Goal: Task Accomplishment & Management: Manage account settings

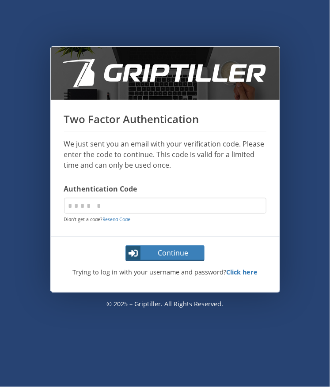
click at [284, 89] on div "Two Factor Authentication We just sent you an email with your verification code…" at bounding box center [165, 201] width 330 height 310
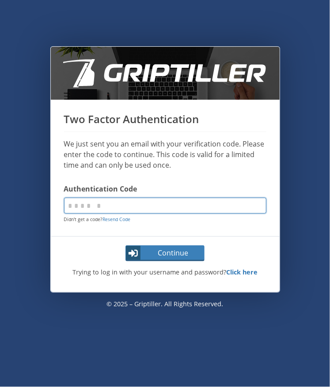
click at [138, 89] on input "code" at bounding box center [165, 206] width 202 height 16
paste input "******"
type input "******"
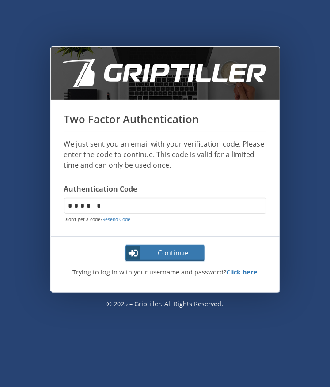
click at [164, 89] on span "Continue" at bounding box center [173, 253] width 62 height 11
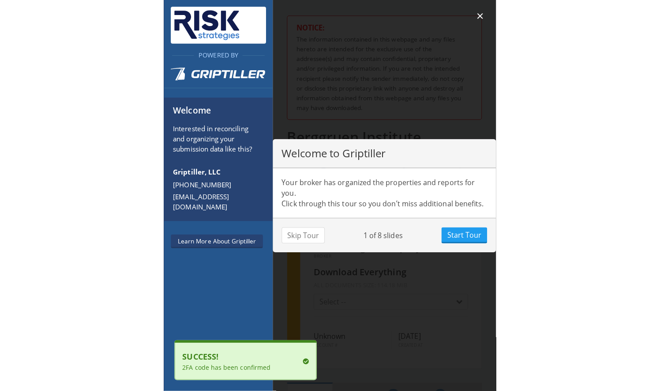
scroll to position [78, 159]
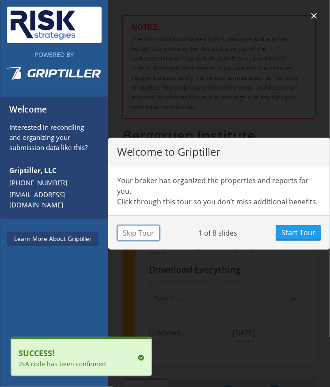
click at [139, 89] on button "Skip Tour" at bounding box center [138, 233] width 43 height 16
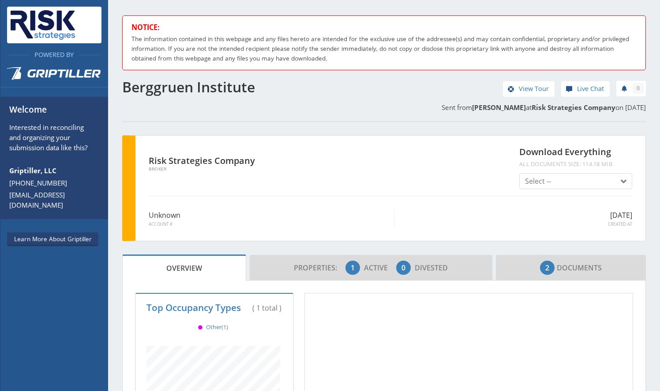
scroll to position [131, 0]
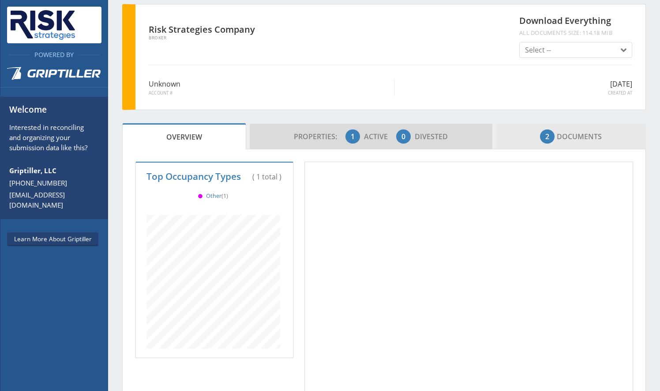
click at [331, 89] on span "2" at bounding box center [547, 136] width 4 height 11
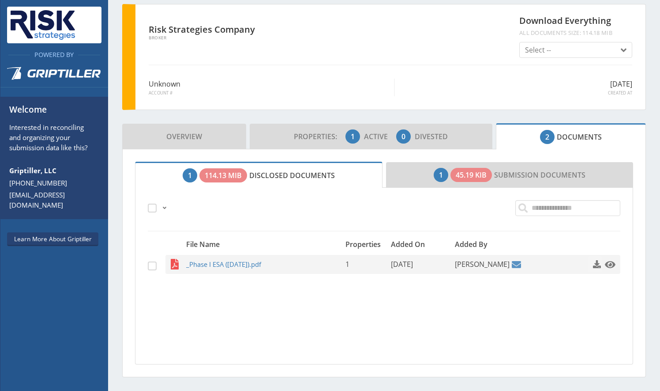
click at [331, 89] on span "button" at bounding box center [597, 263] width 9 height 9
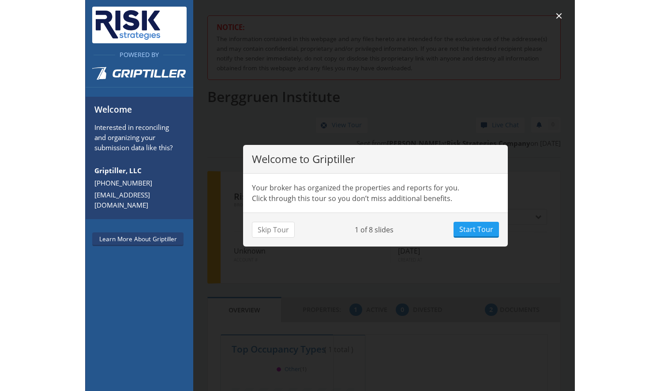
scroll to position [78, 319]
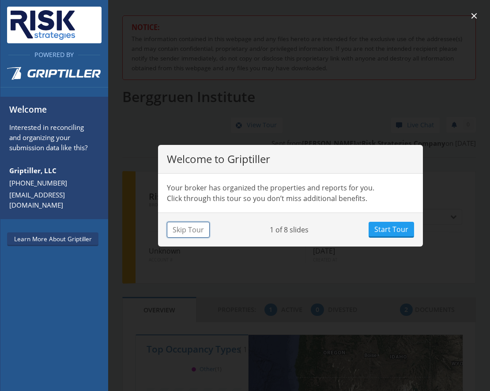
click at [198, 229] on button "Skip Tour" at bounding box center [188, 230] width 43 height 16
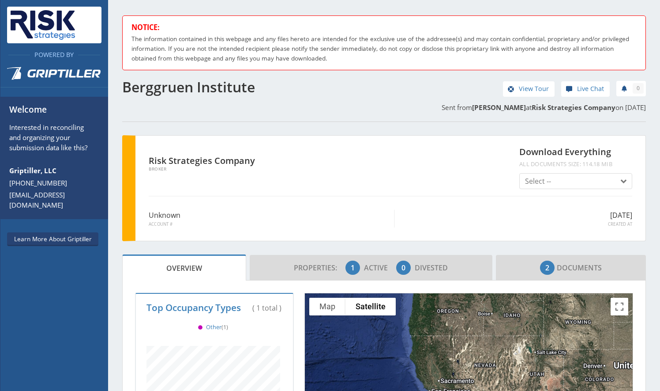
scroll to position [195, 155]
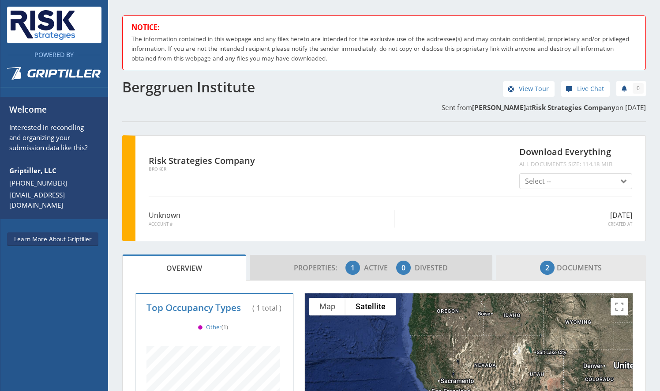
click at [489, 262] on span "2 Documents" at bounding box center [571, 268] width 62 height 18
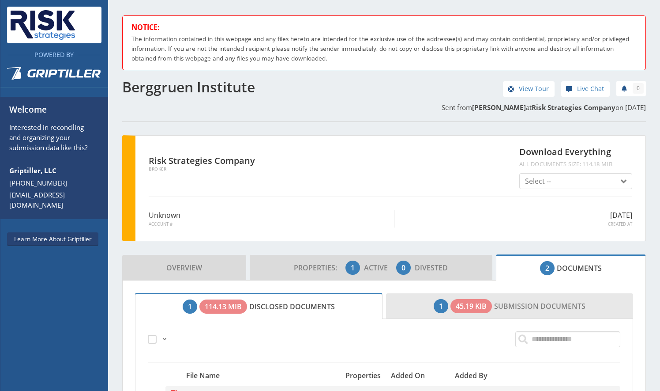
click at [447, 312] on link "1 45.19 KiB Submission Documents" at bounding box center [509, 306] width 247 height 26
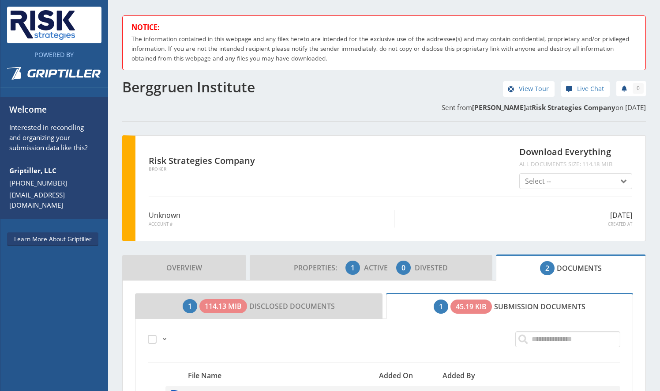
scroll to position [127, 0]
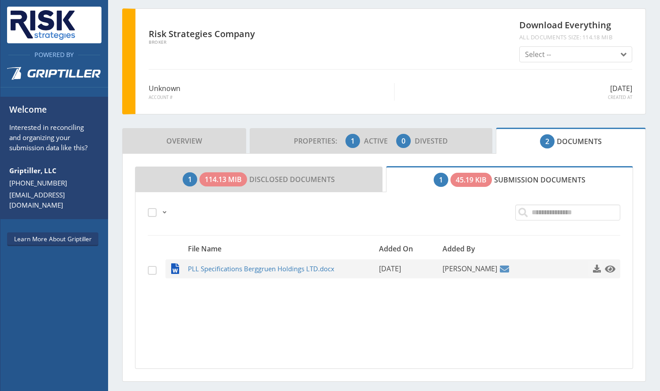
click at [489, 269] on span "button" at bounding box center [597, 267] width 9 height 9
